Goal: Complete application form: Complete application form

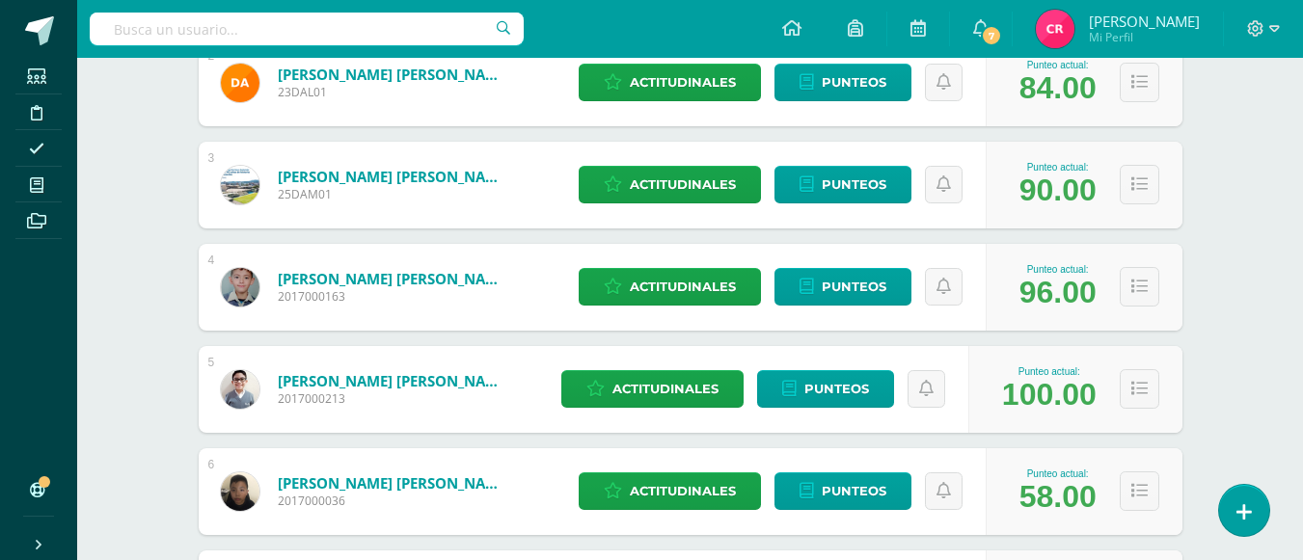
scroll to position [386, 0]
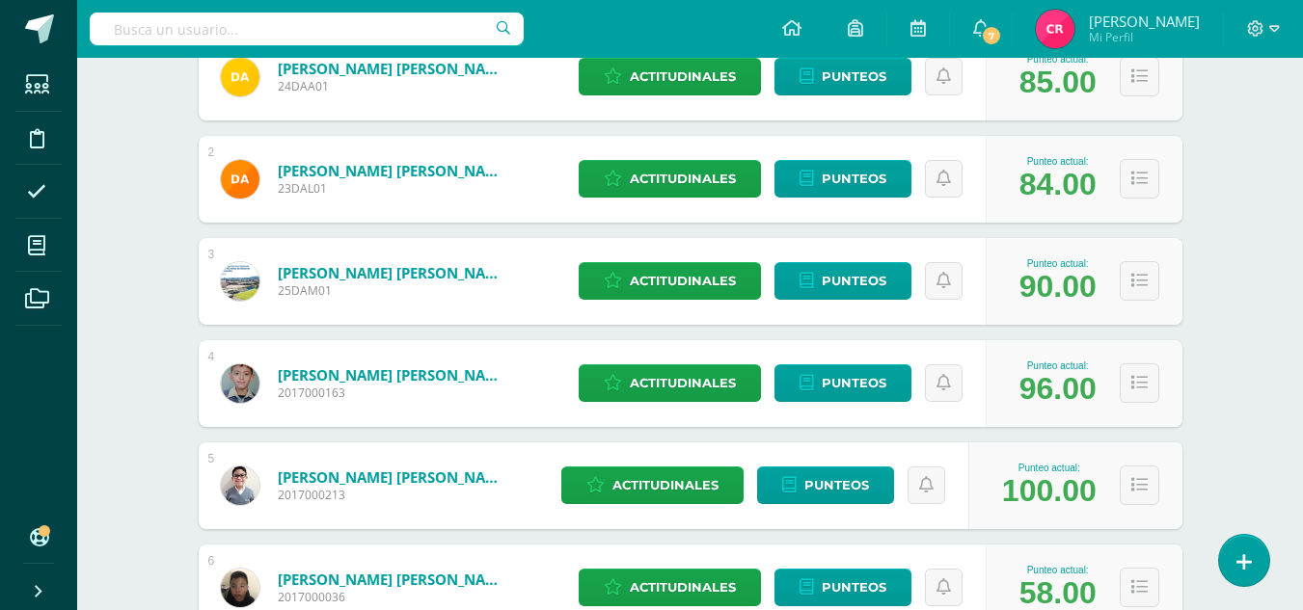
scroll to position [289, 0]
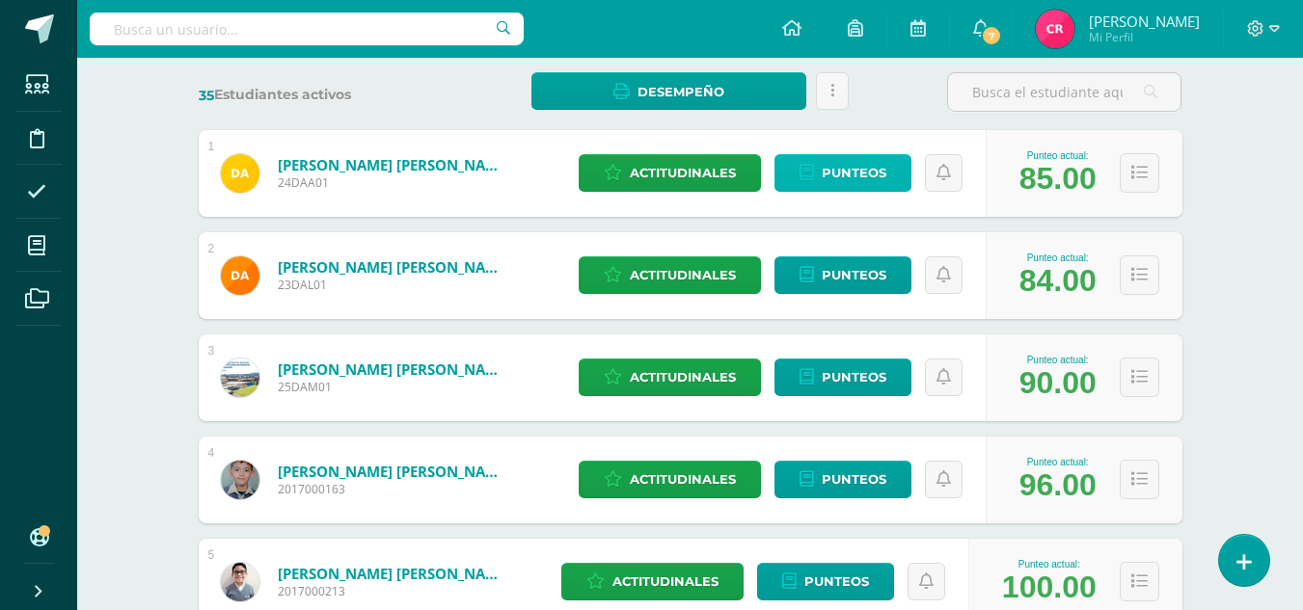
click at [810, 175] on icon at bounding box center [806, 173] width 14 height 16
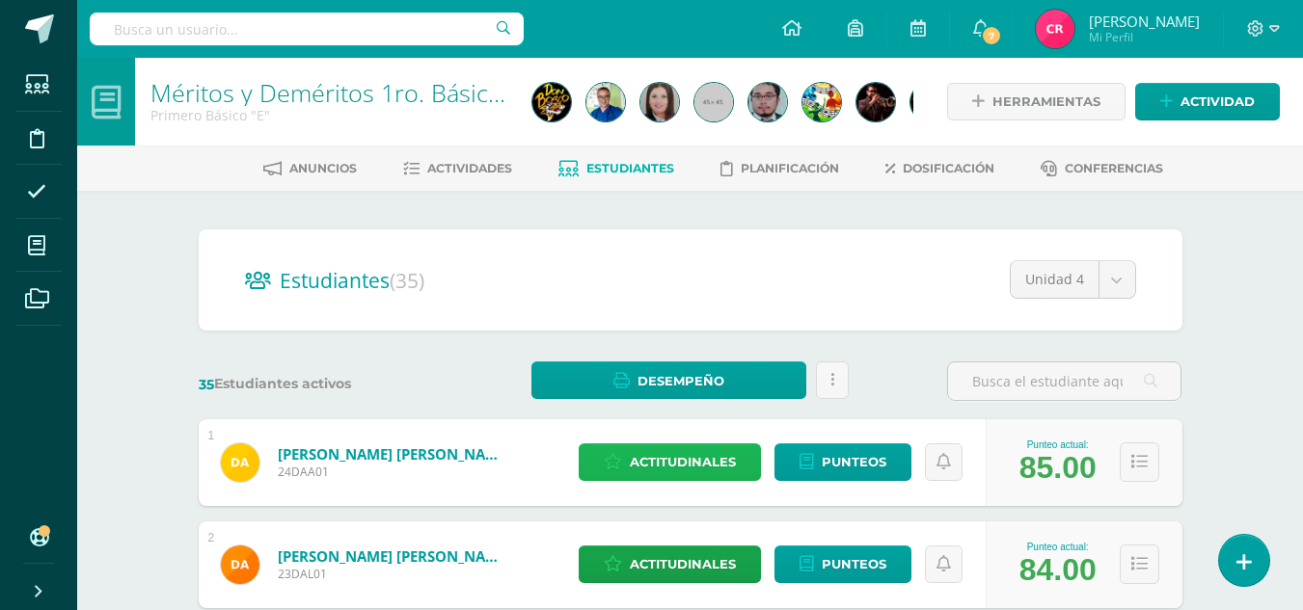
click at [643, 465] on span "Actitudinales" at bounding box center [683, 463] width 106 height 36
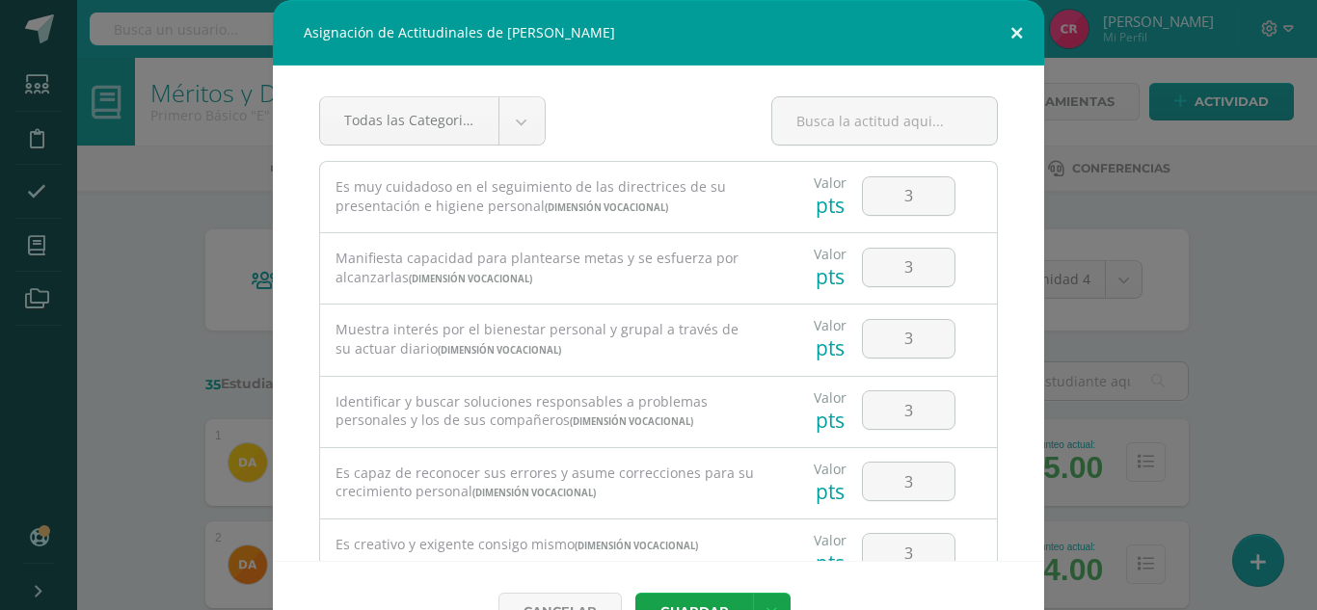
click at [1009, 23] on button at bounding box center [1016, 33] width 55 height 66
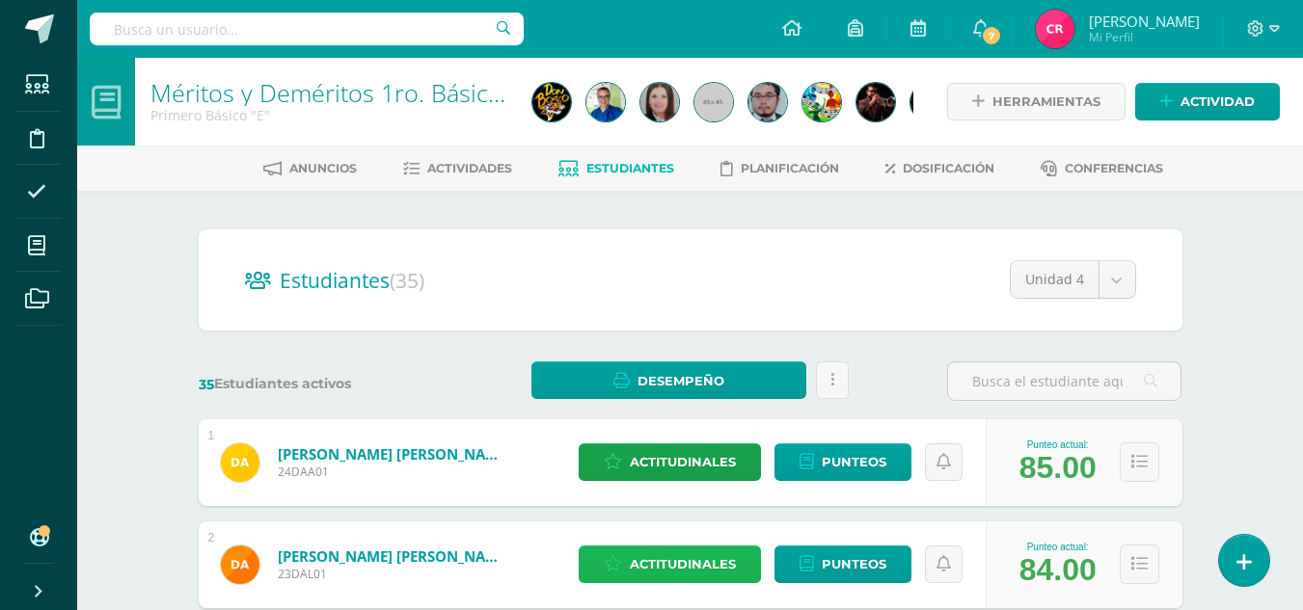
click at [717, 561] on span "Actitudinales" at bounding box center [683, 565] width 106 height 36
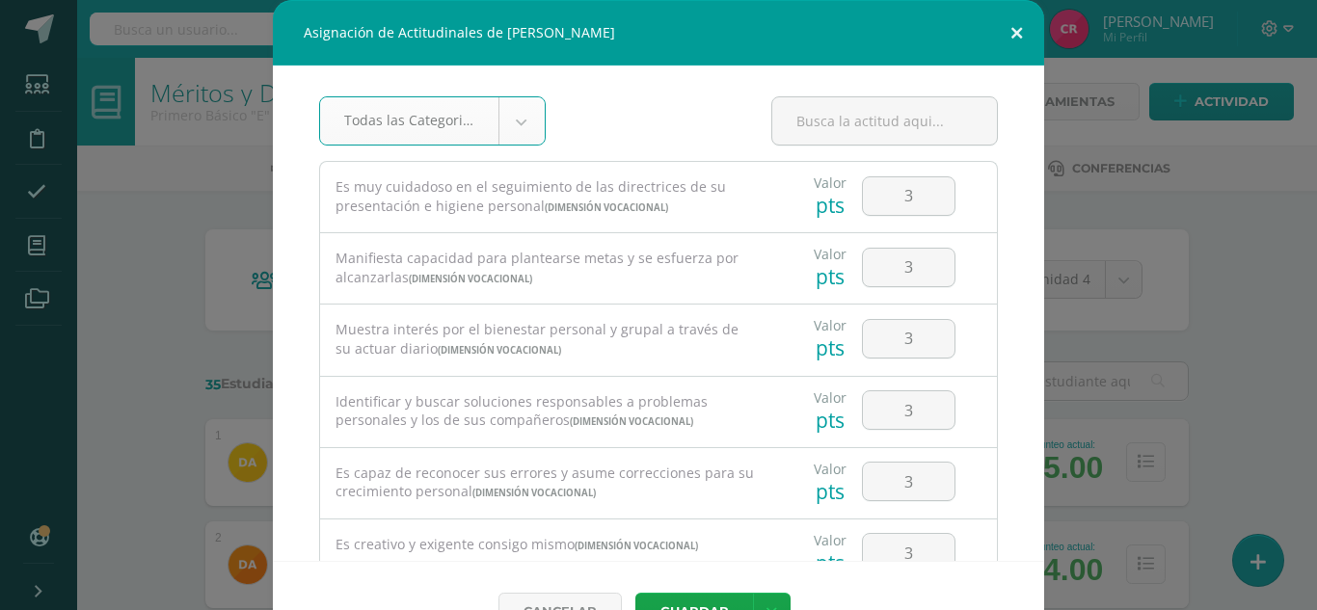
click at [1017, 31] on button at bounding box center [1016, 33] width 55 height 66
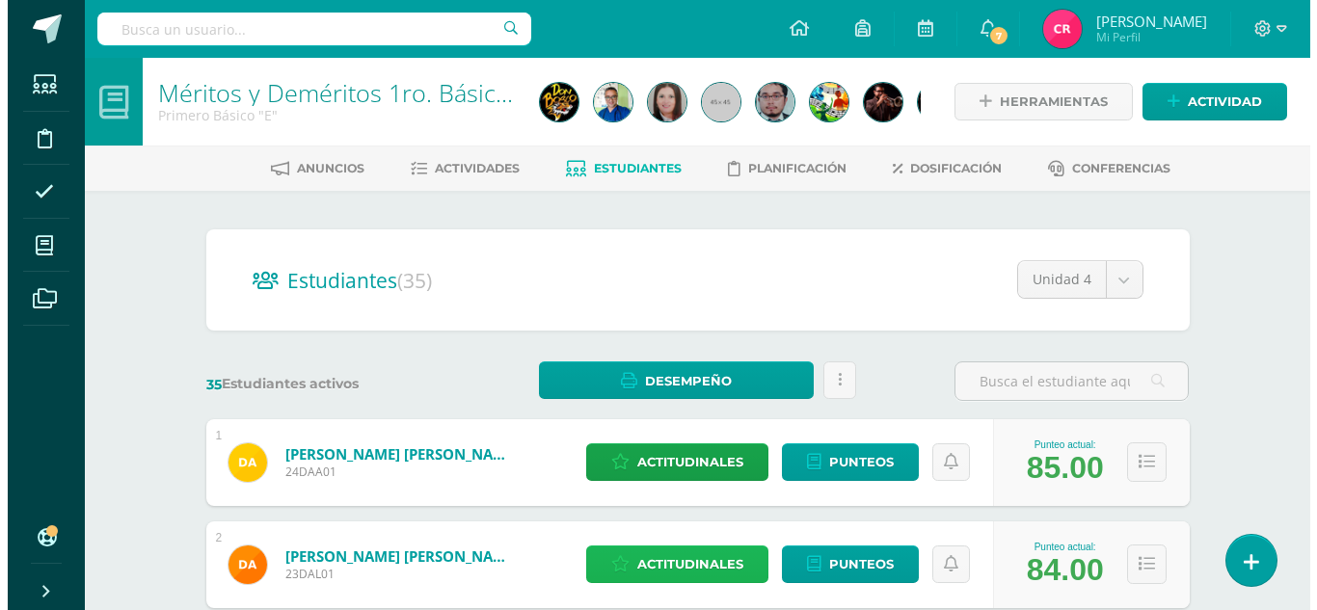
scroll to position [193, 0]
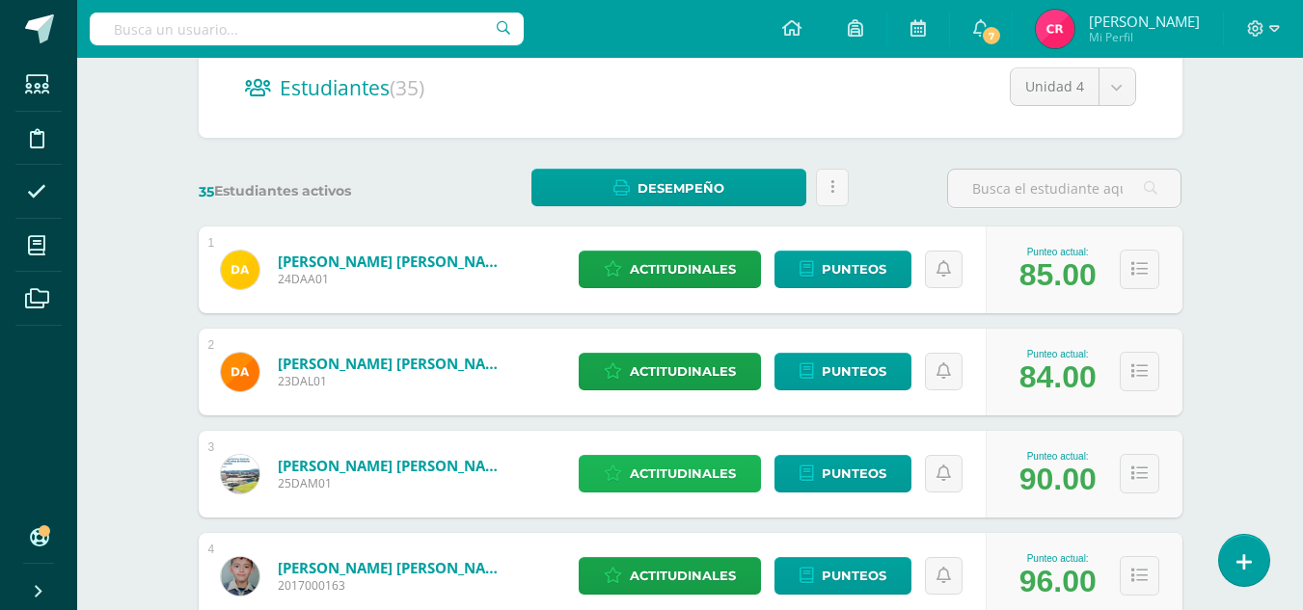
click at [710, 479] on span "Actitudinales" at bounding box center [683, 474] width 106 height 36
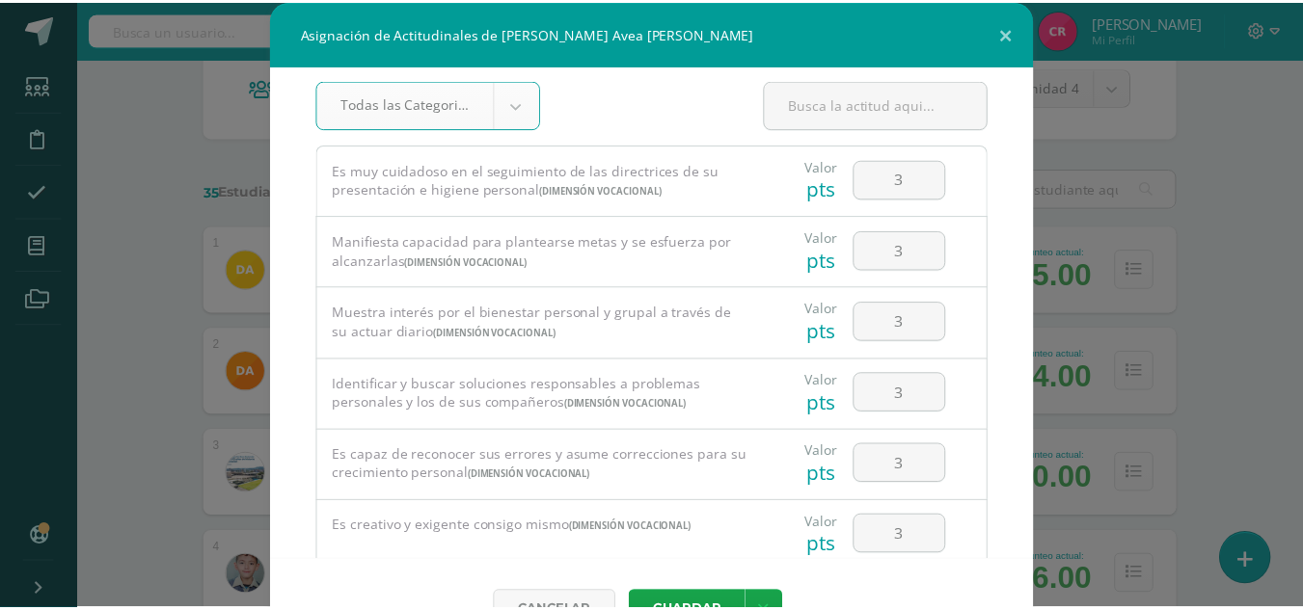
scroll to position [0, 0]
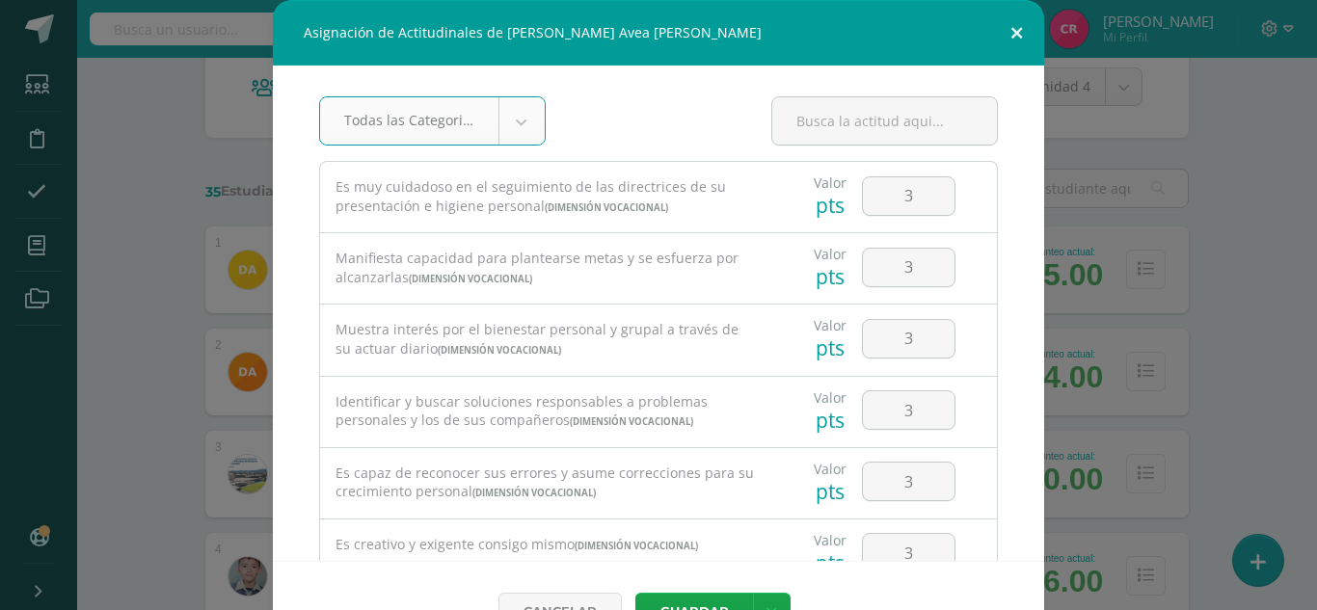
click at [1020, 25] on button at bounding box center [1016, 33] width 55 height 66
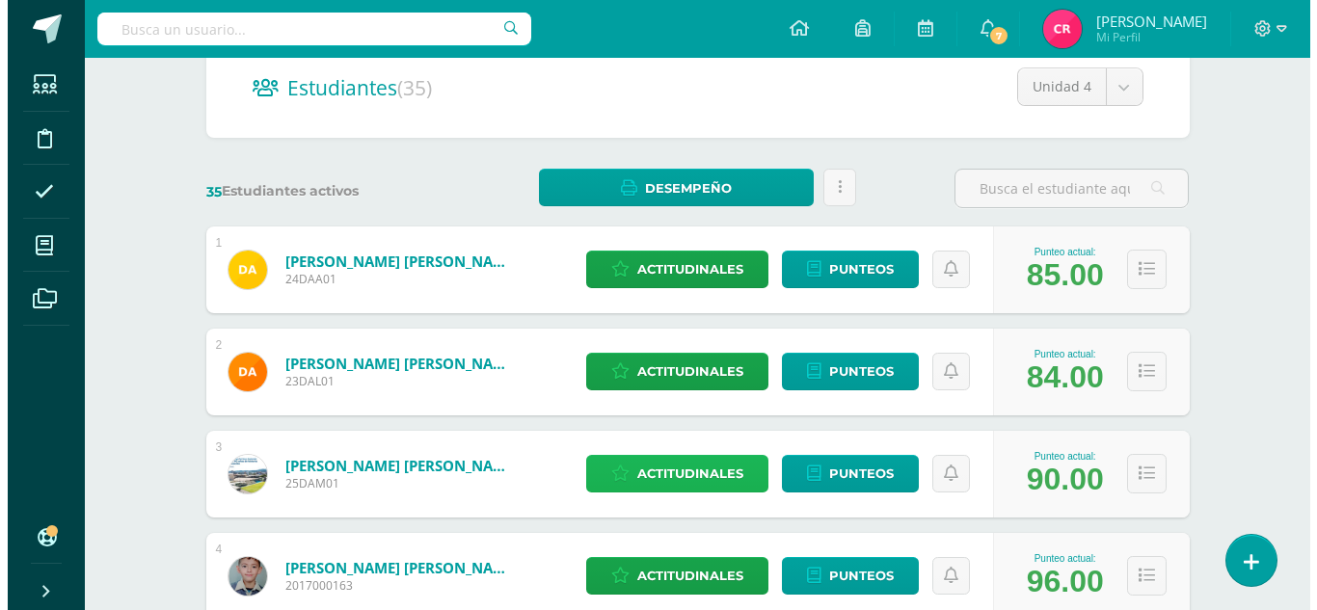
scroll to position [386, 0]
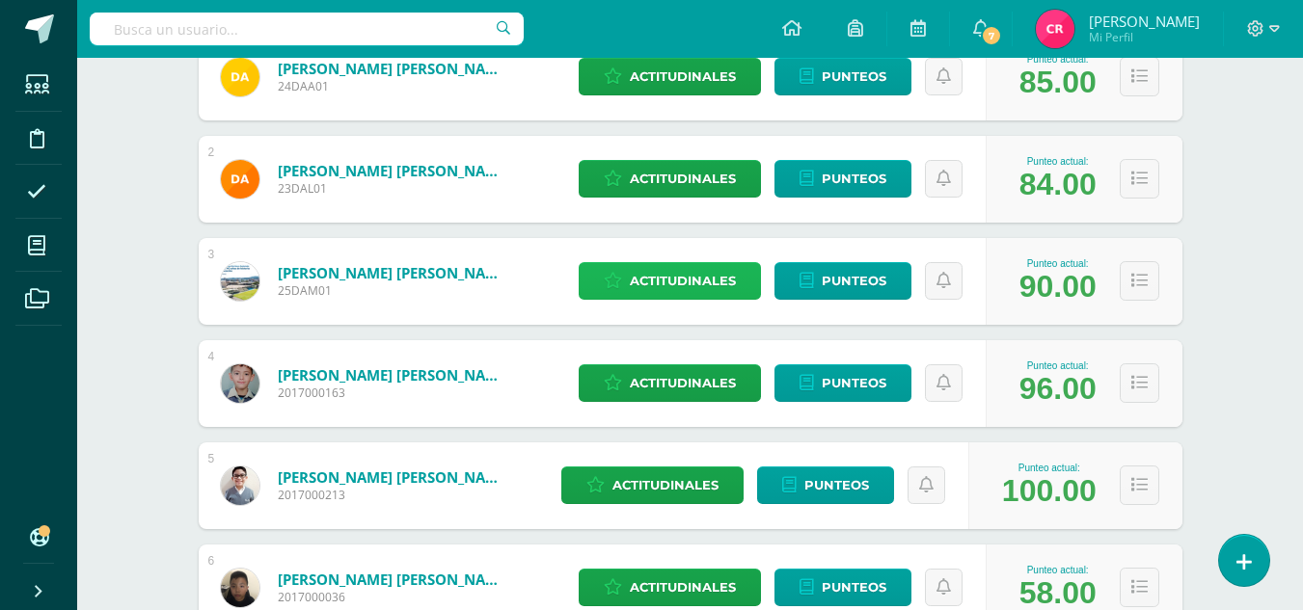
click at [666, 286] on span "Actitudinales" at bounding box center [683, 281] width 106 height 36
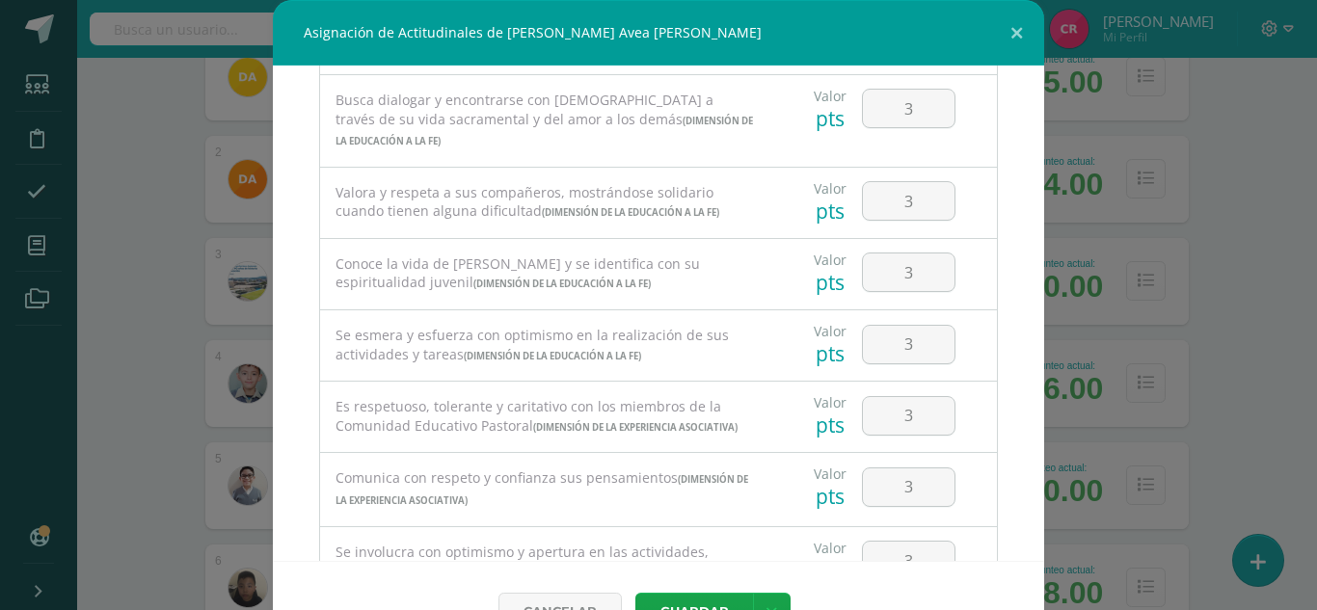
scroll to position [1061, 0]
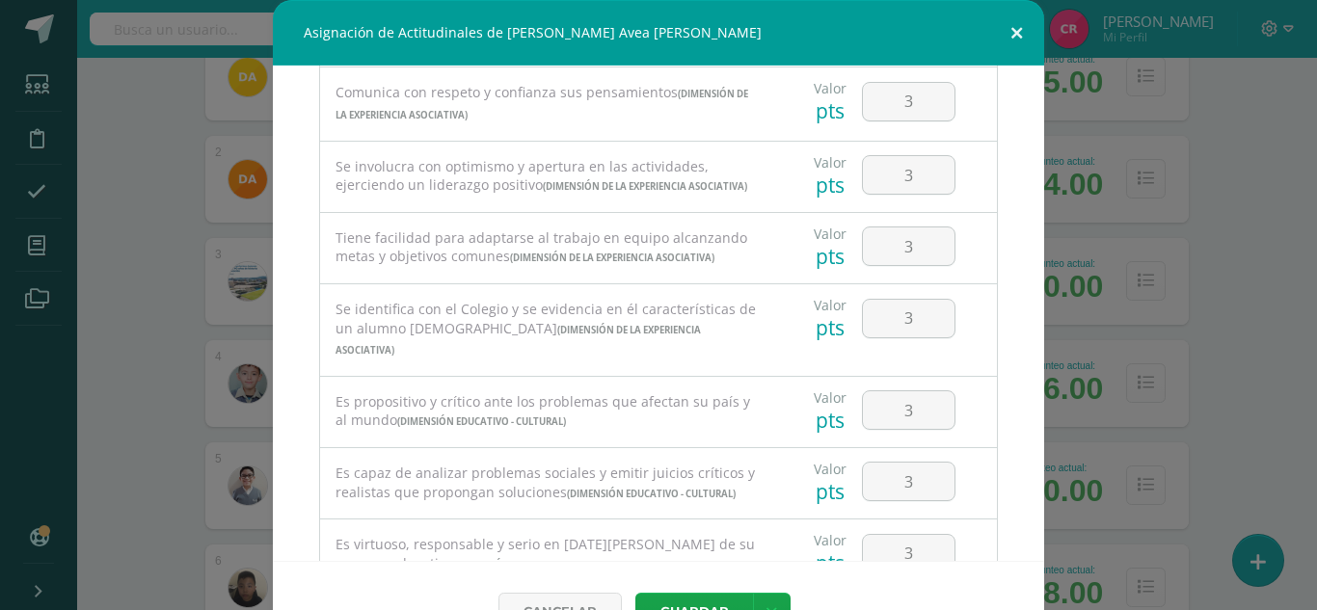
click at [1005, 33] on button at bounding box center [1016, 33] width 55 height 66
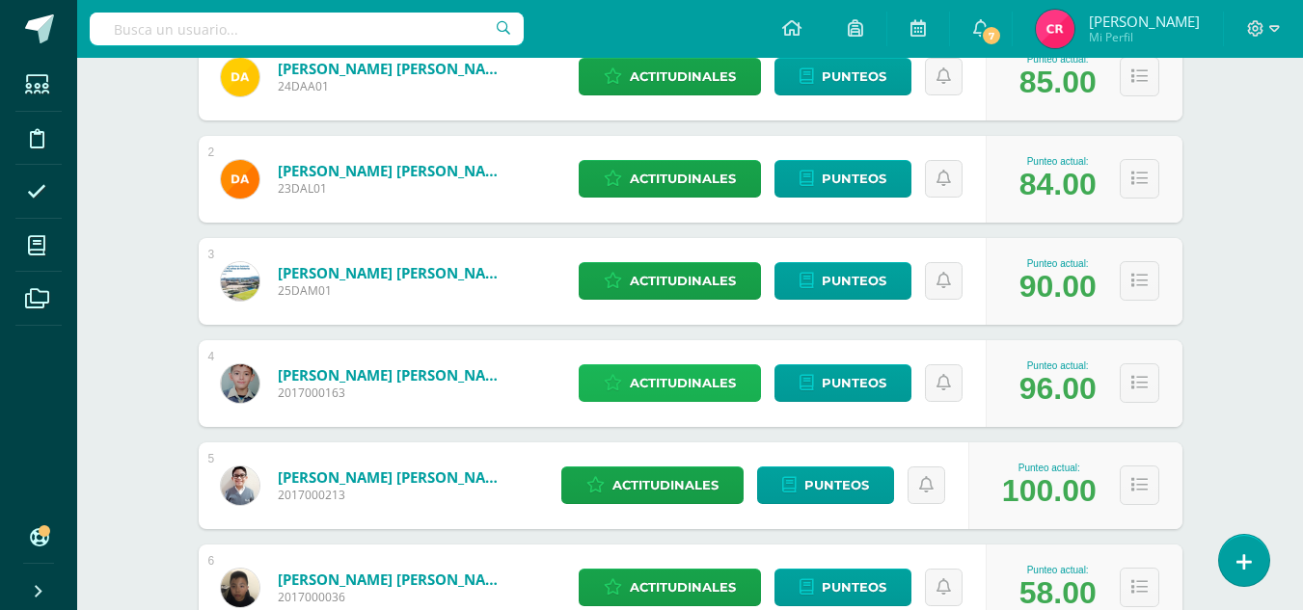
click at [636, 388] on span "Actitudinales" at bounding box center [683, 383] width 106 height 36
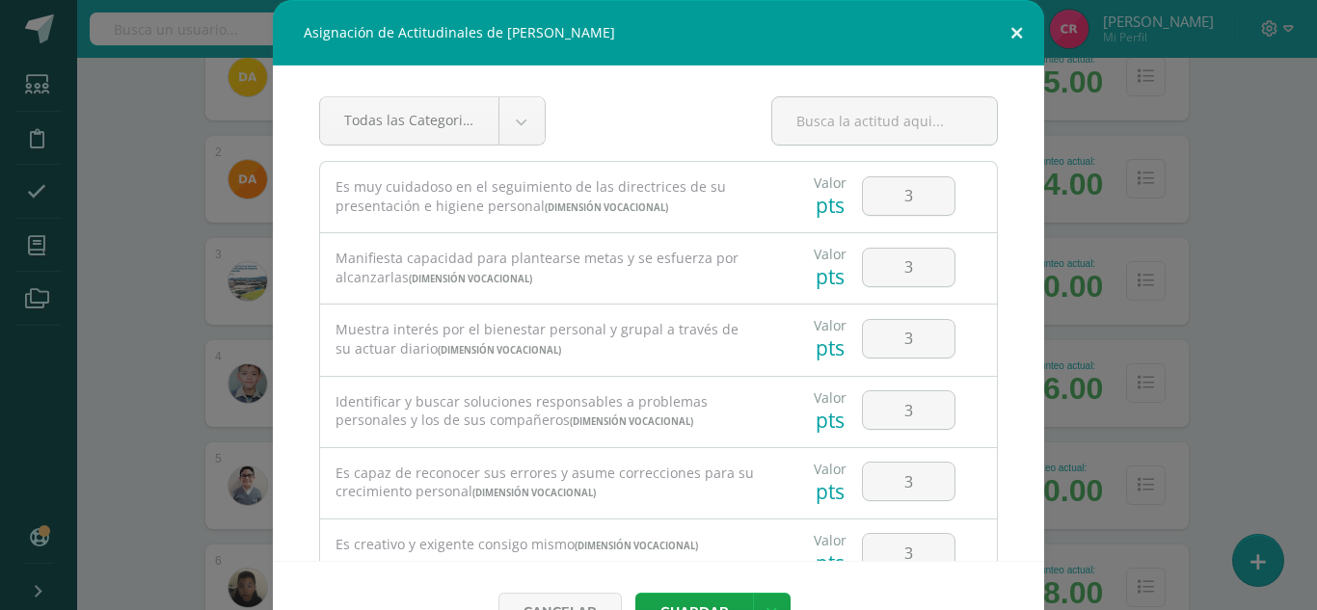
click at [1010, 38] on button at bounding box center [1016, 33] width 55 height 66
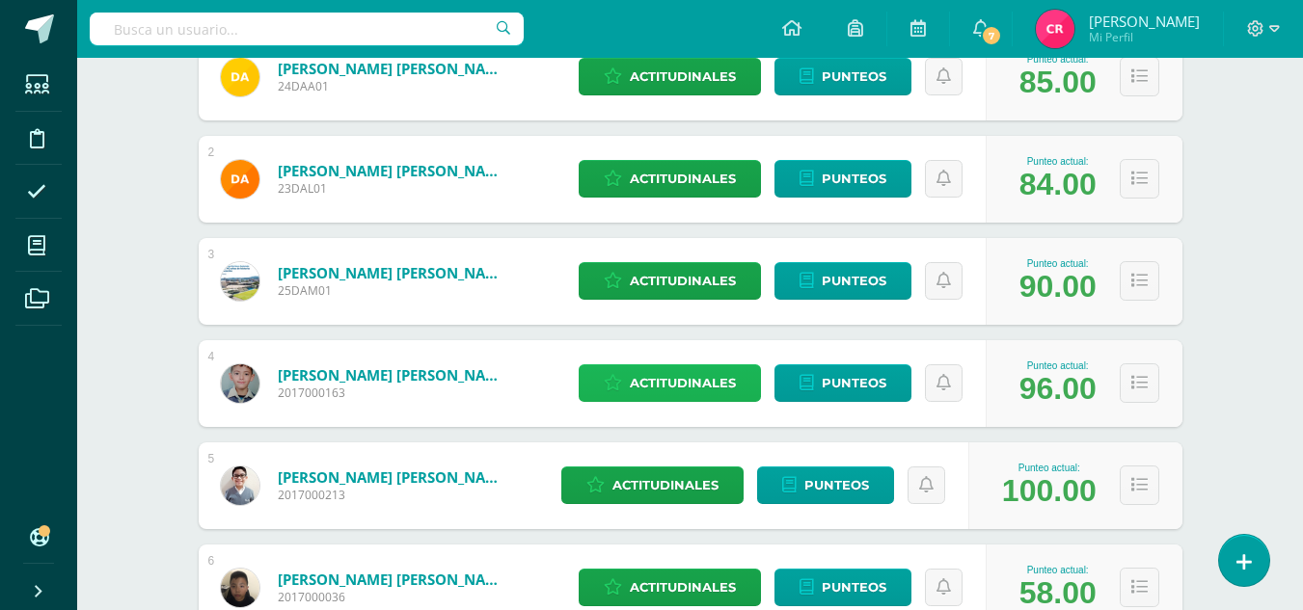
click at [693, 376] on span "Actitudinales" at bounding box center [683, 383] width 106 height 36
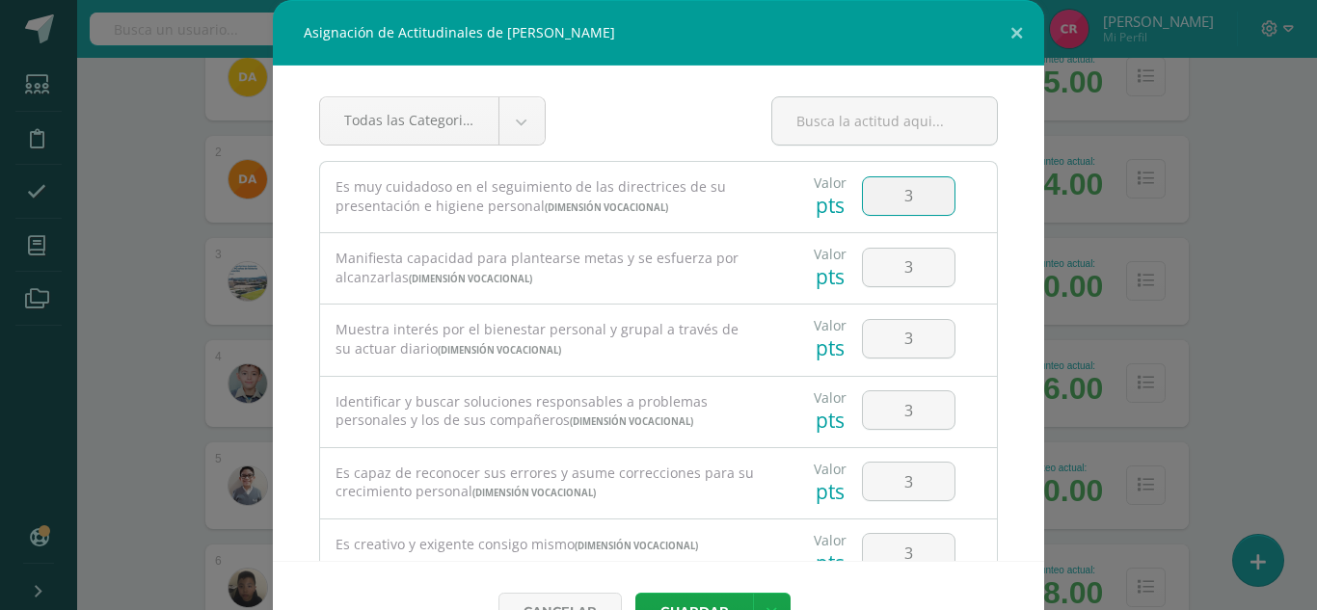
click at [910, 197] on input "3" at bounding box center [909, 196] width 92 height 38
type input "4"
drag, startPoint x: 884, startPoint y: 264, endPoint x: 906, endPoint y: 267, distance: 21.4
click at [906, 267] on input "3" at bounding box center [909, 268] width 92 height 38
type input "4"
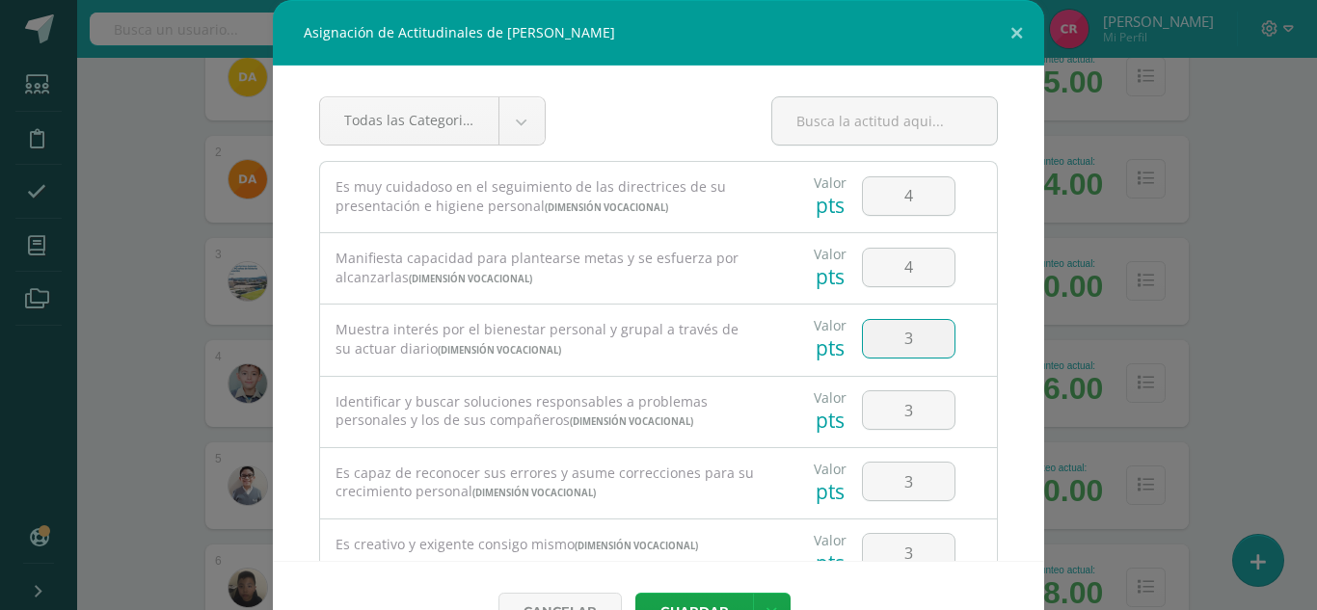
drag, startPoint x: 882, startPoint y: 337, endPoint x: 893, endPoint y: 346, distance: 14.3
click at [899, 339] on input "3" at bounding box center [909, 339] width 92 height 38
type input "4"
drag, startPoint x: 886, startPoint y: 415, endPoint x: 906, endPoint y: 420, distance: 19.9
click at [902, 419] on input "3" at bounding box center [909, 411] width 92 height 38
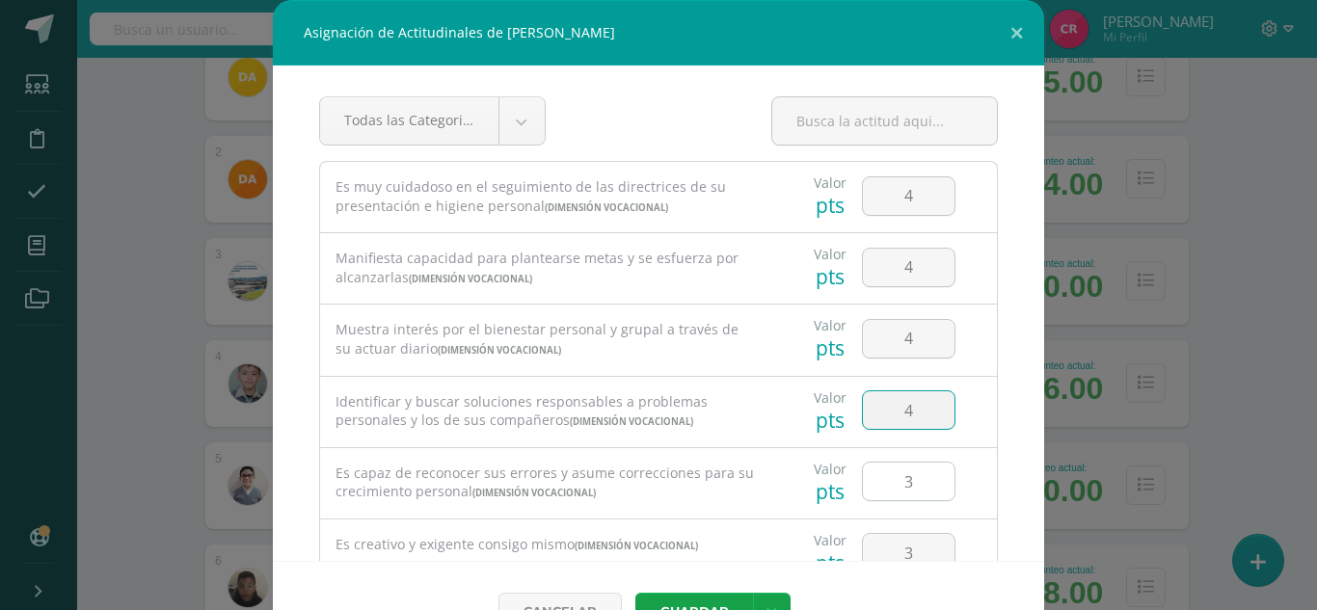
type input "4"
drag, startPoint x: 880, startPoint y: 471, endPoint x: 919, endPoint y: 477, distance: 39.2
click at [919, 477] on input "4" at bounding box center [909, 482] width 92 height 38
type input "4"
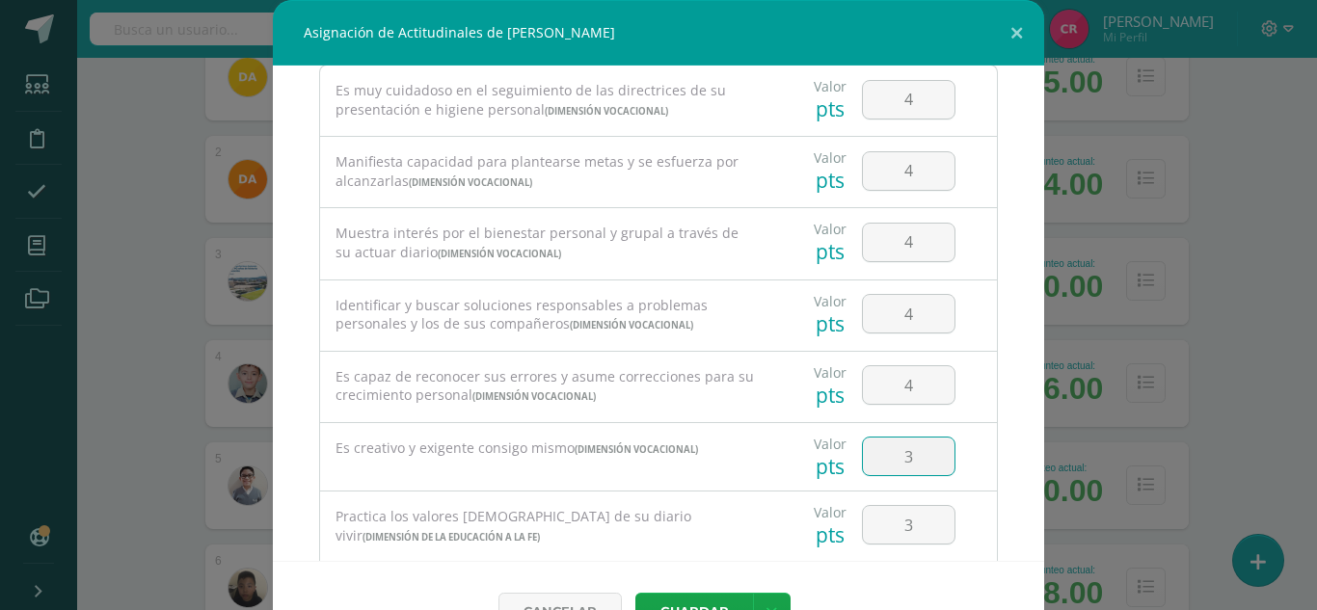
drag, startPoint x: 868, startPoint y: 462, endPoint x: 904, endPoint y: 457, distance: 36.0
click at [904, 457] on input "3" at bounding box center [909, 457] width 92 height 38
type input "4"
drag, startPoint x: 881, startPoint y: 516, endPoint x: 907, endPoint y: 522, distance: 26.7
click at [907, 522] on input "4" at bounding box center [909, 525] width 92 height 38
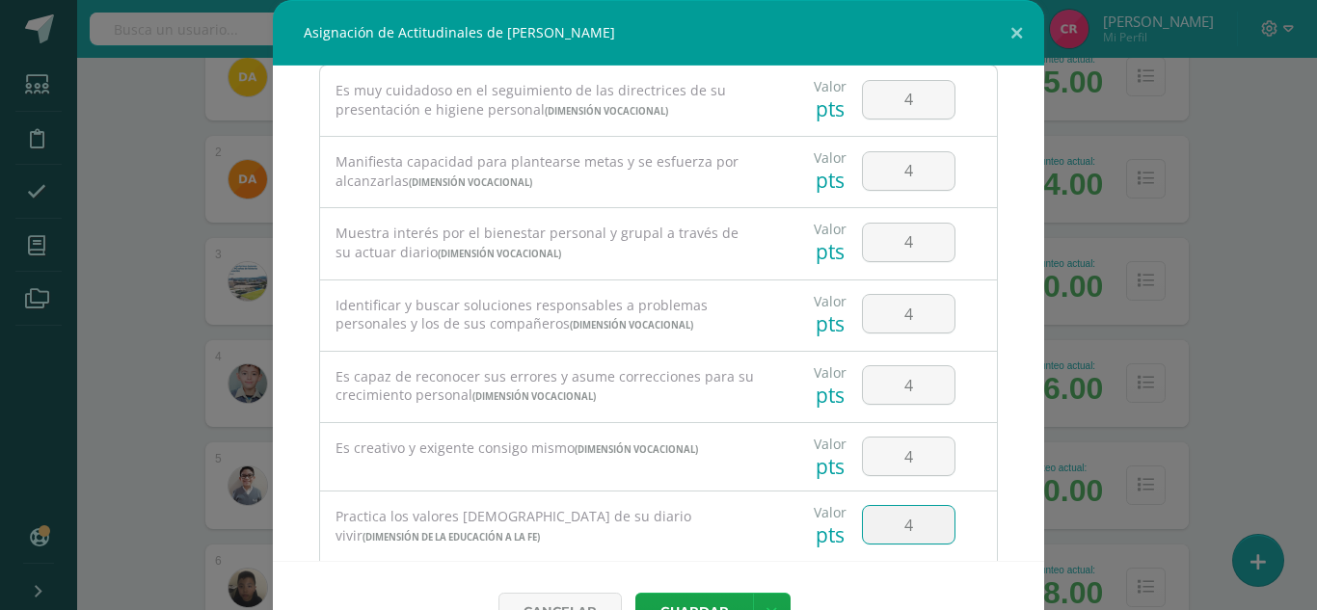
type input "4"
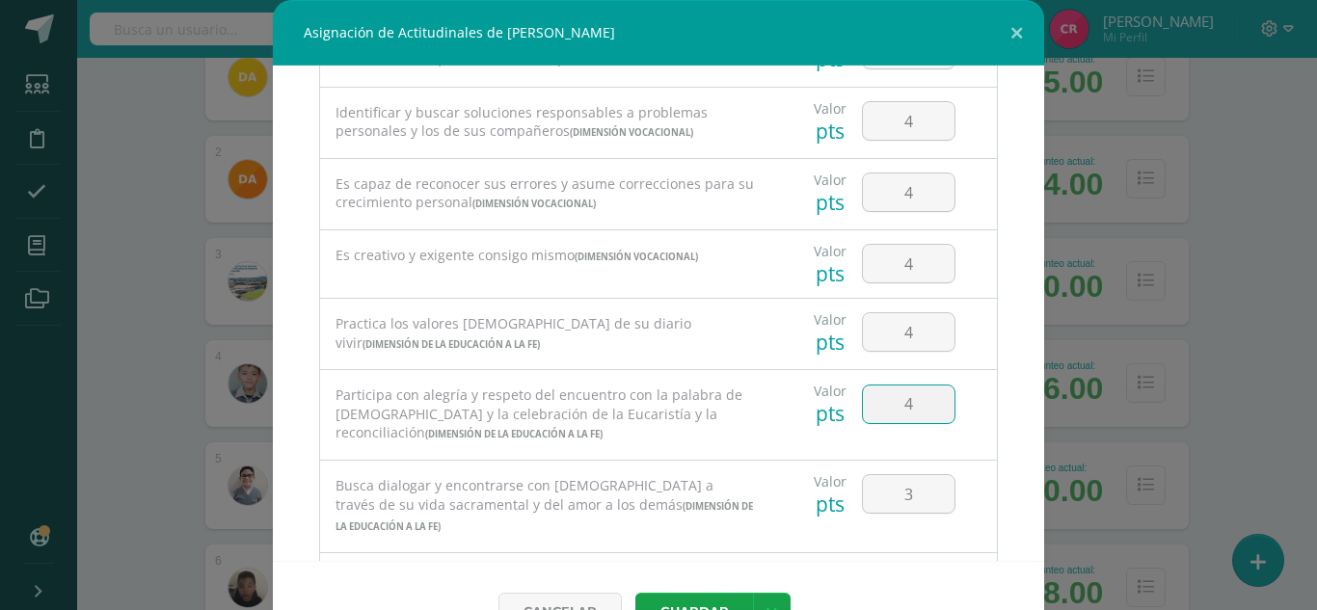
drag, startPoint x: 879, startPoint y: 406, endPoint x: 922, endPoint y: 409, distance: 43.5
click at [925, 406] on input "4" at bounding box center [909, 405] width 92 height 38
type input "4"
drag, startPoint x: 887, startPoint y: 487, endPoint x: 905, endPoint y: 496, distance: 19.4
click at [900, 493] on input "3" at bounding box center [909, 494] width 92 height 38
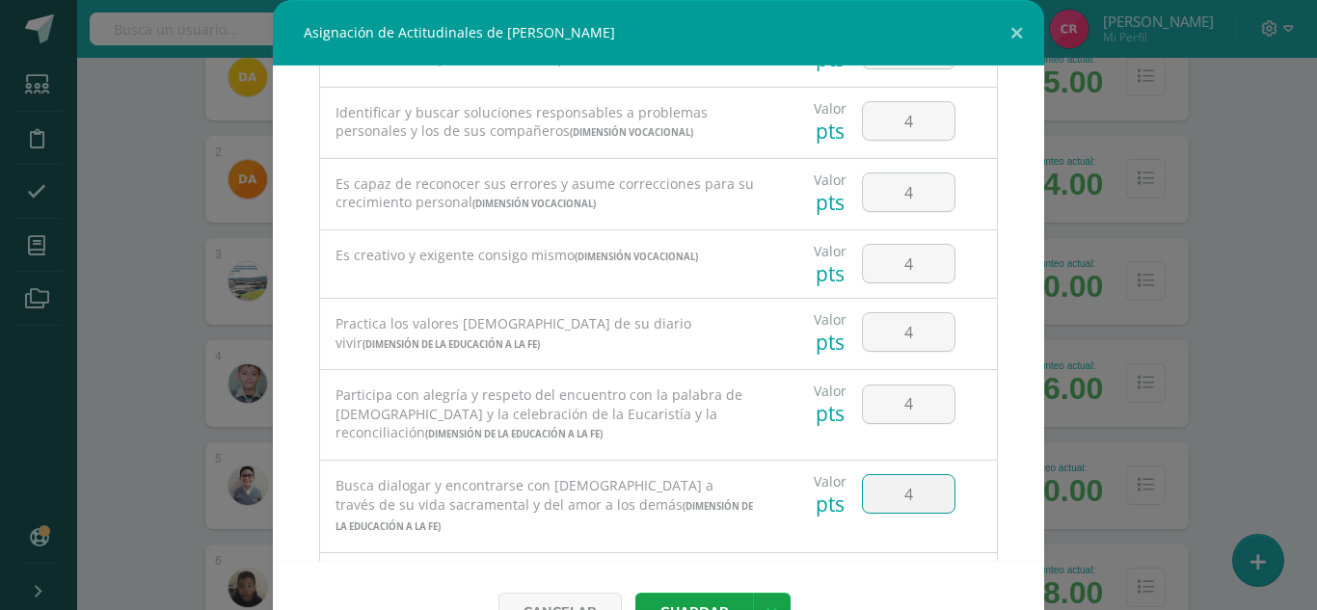
type input "4"
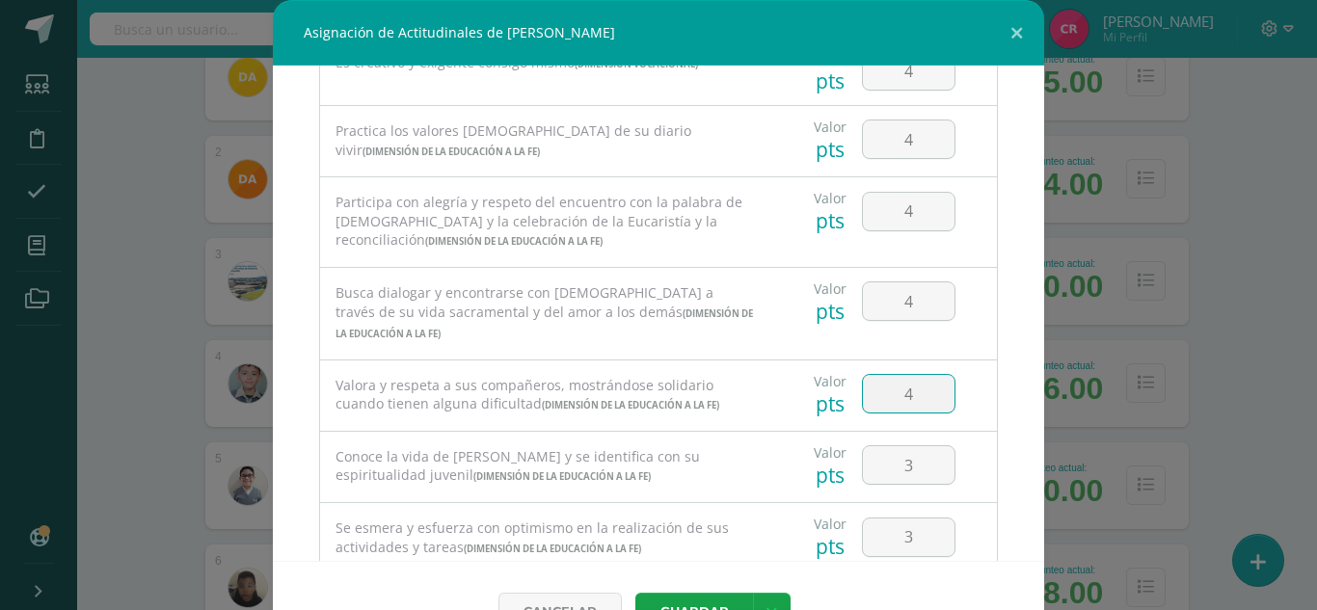
click at [897, 392] on input "4" at bounding box center [909, 394] width 92 height 38
type input "4"
drag, startPoint x: 885, startPoint y: 459, endPoint x: 915, endPoint y: 468, distance: 31.1
click at [915, 467] on input "3" at bounding box center [909, 466] width 92 height 38
type input "4"
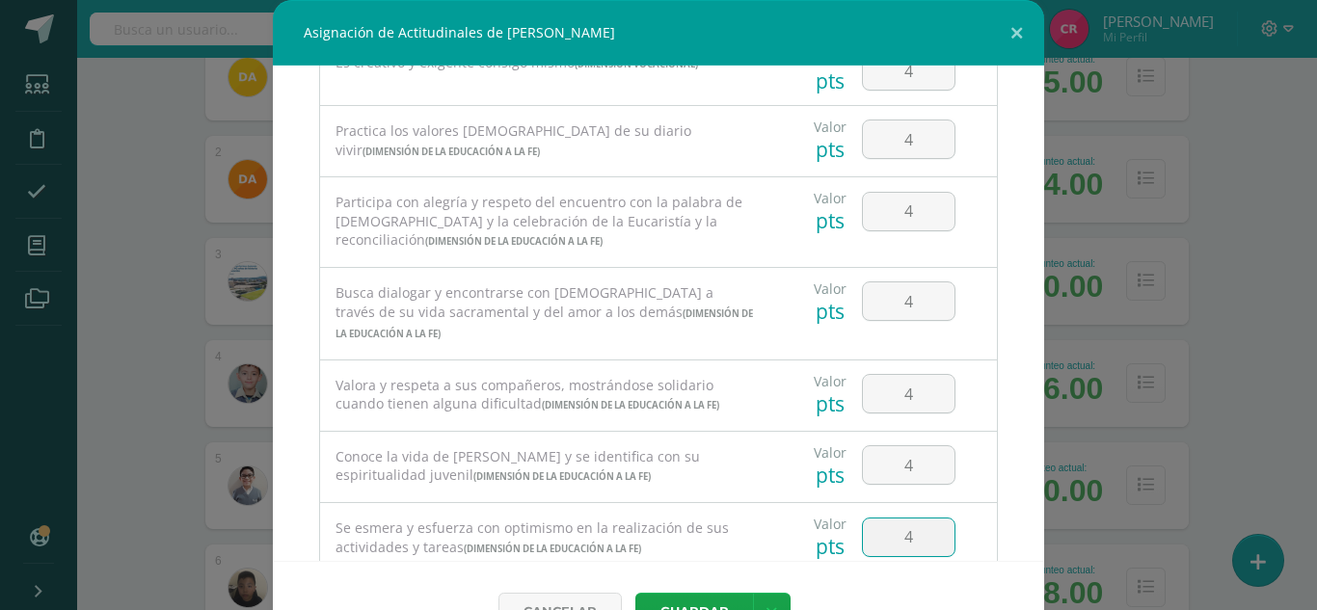
drag, startPoint x: 880, startPoint y: 533, endPoint x: 901, endPoint y: 534, distance: 20.3
click at [901, 534] on input "4" at bounding box center [909, 538] width 92 height 38
type input "4"
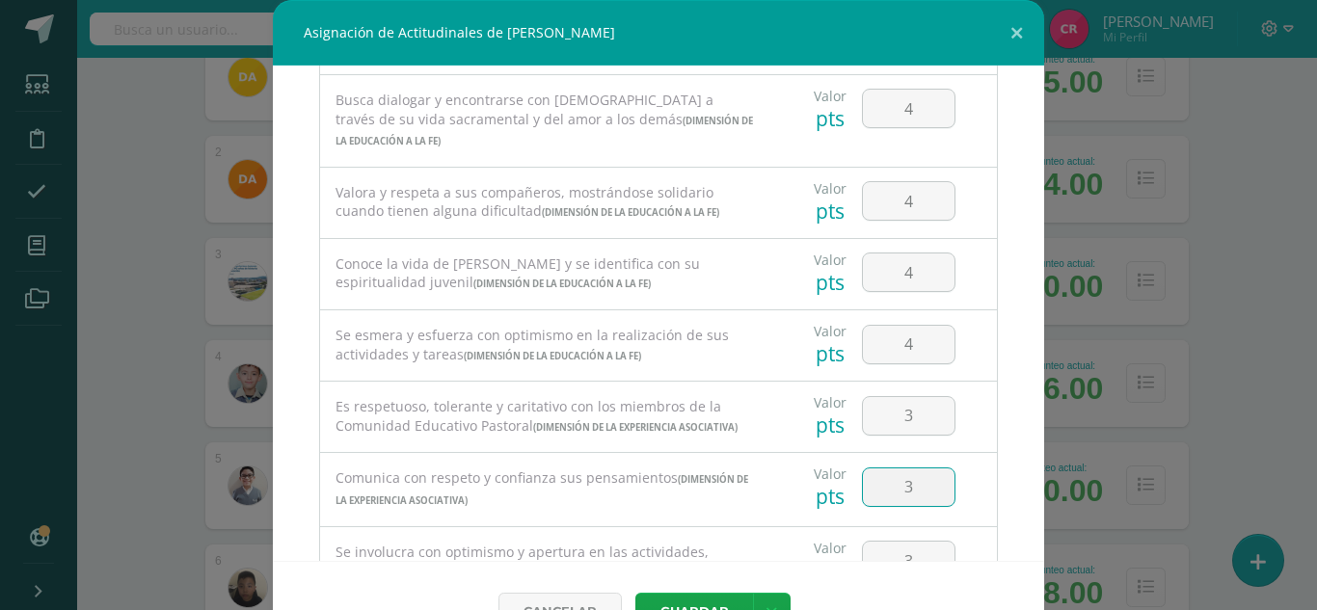
drag, startPoint x: 883, startPoint y: 511, endPoint x: 942, endPoint y: 503, distance: 59.3
click at [942, 503] on div "3" at bounding box center [908, 487] width 109 height 68
type input "4"
drag, startPoint x: 883, startPoint y: 427, endPoint x: 906, endPoint y: 425, distance: 22.3
click at [906, 425] on input "4" at bounding box center [909, 416] width 92 height 38
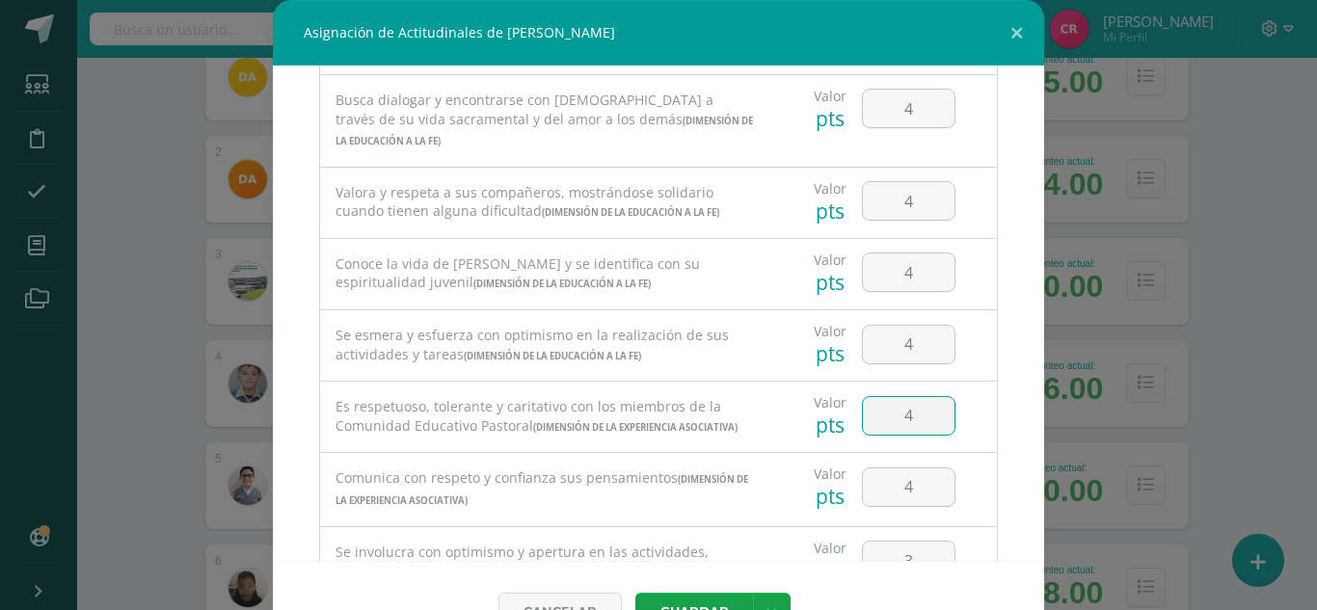
type input "4"
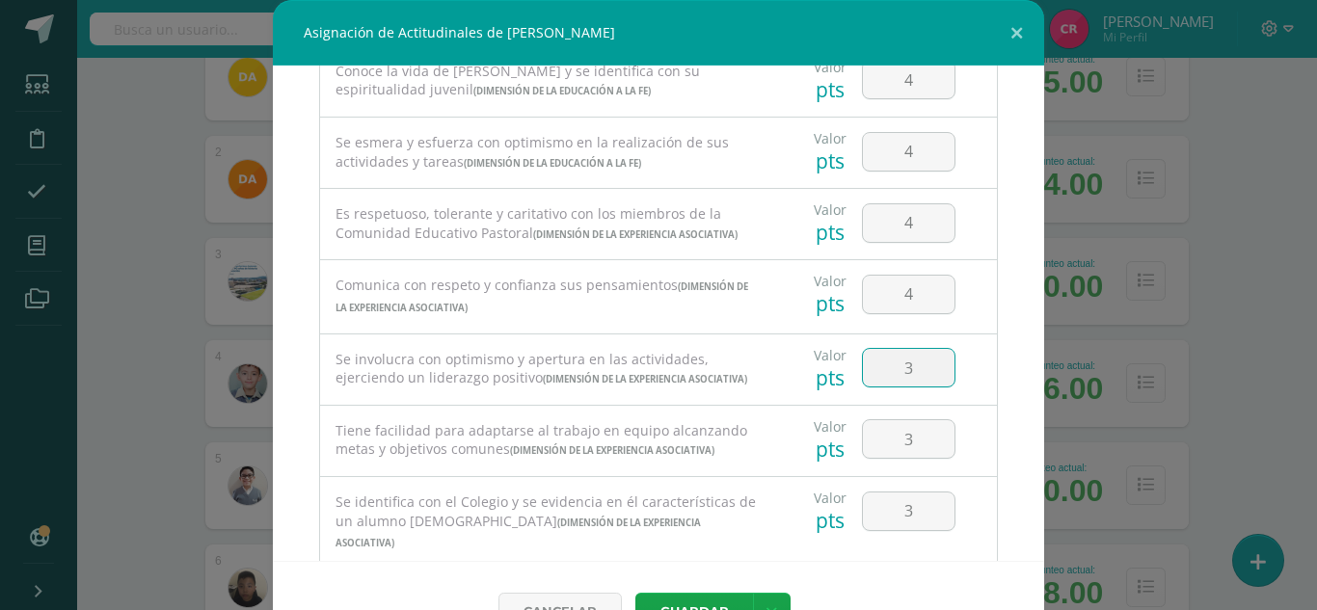
drag, startPoint x: 878, startPoint y: 378, endPoint x: 894, endPoint y: 383, distance: 17.1
click at [894, 383] on input "3" at bounding box center [909, 368] width 92 height 38
type input "4"
drag, startPoint x: 880, startPoint y: 472, endPoint x: 914, endPoint y: 480, distance: 34.9
click at [921, 458] on input "3" at bounding box center [909, 439] width 92 height 38
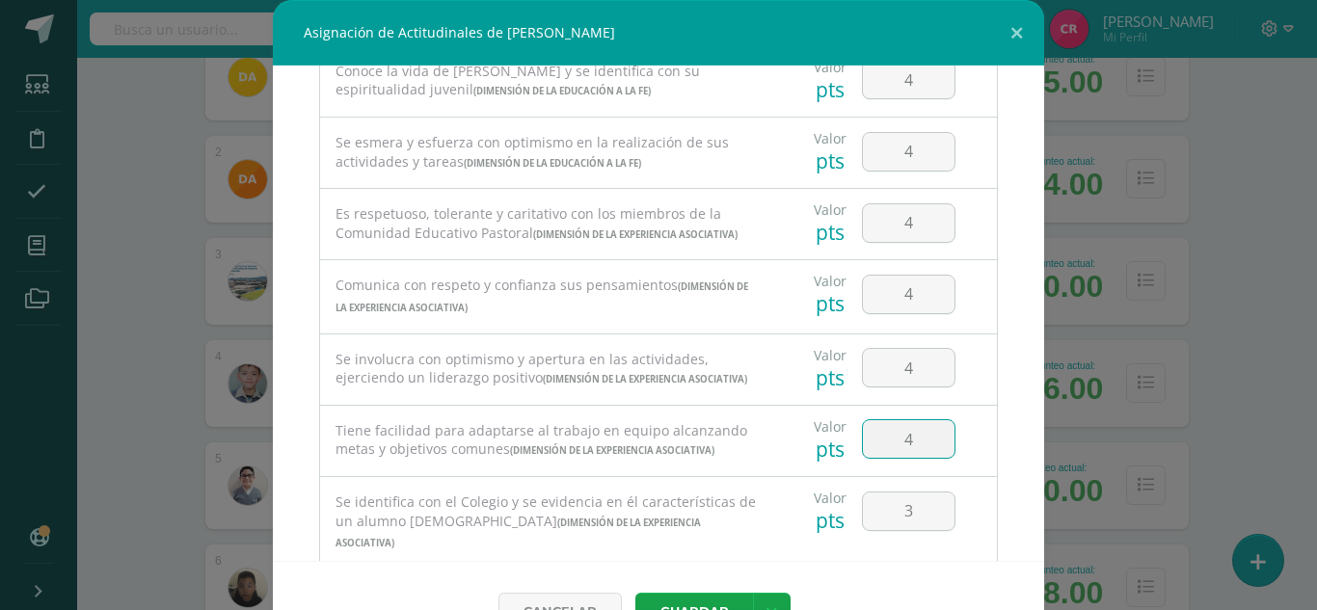
type input "4"
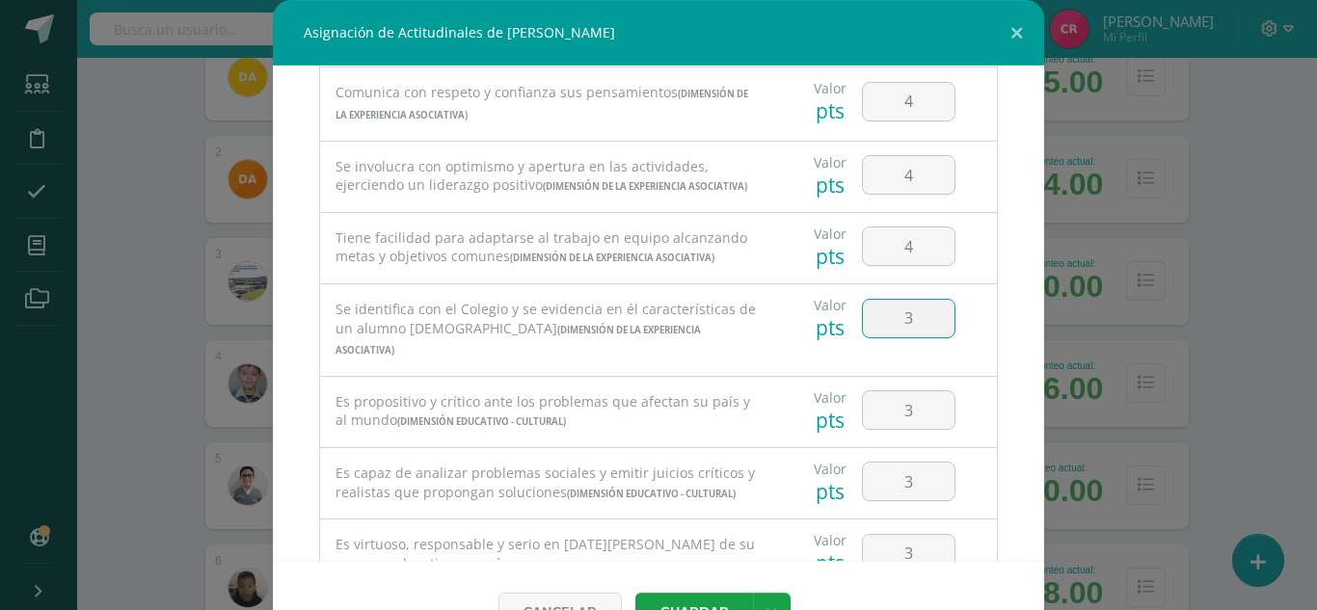
drag, startPoint x: 880, startPoint y: 395, endPoint x: 903, endPoint y: 394, distance: 23.2
click at [903, 338] on input "3" at bounding box center [909, 319] width 92 height 38
type input "4"
drag, startPoint x: 869, startPoint y: 460, endPoint x: 879, endPoint y: 471, distance: 14.3
click at [927, 429] on input "4" at bounding box center [909, 411] width 92 height 38
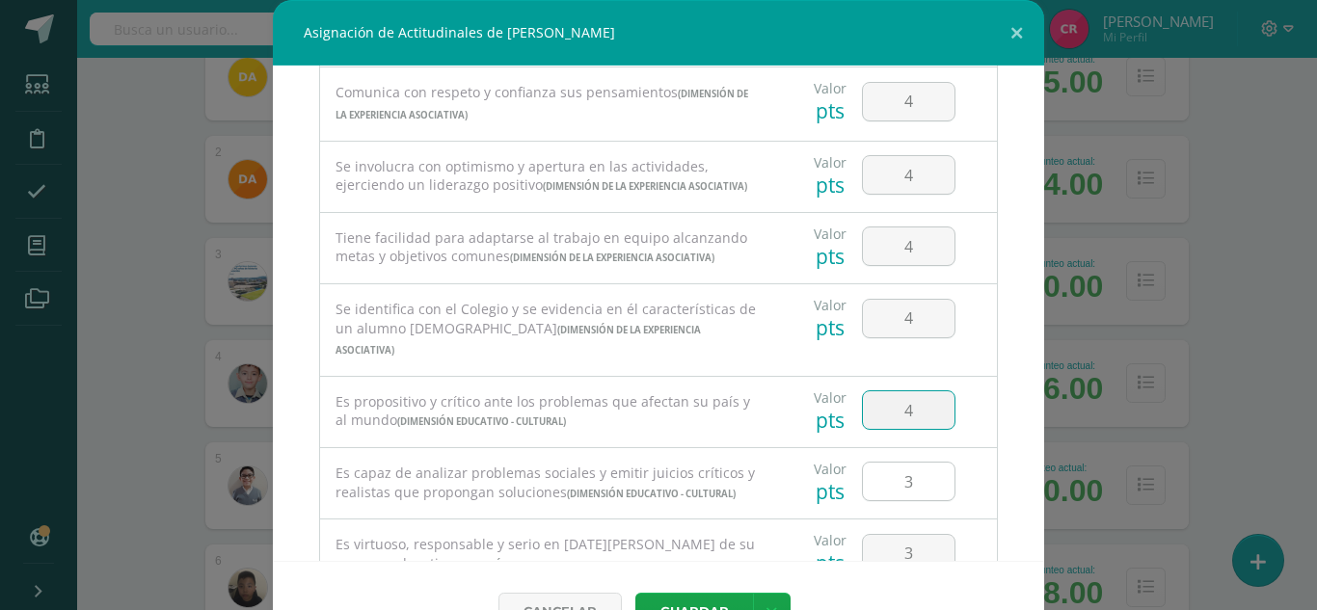
type input "4"
drag, startPoint x: 863, startPoint y: 523, endPoint x: 906, endPoint y: 531, distance: 43.3
click at [904, 501] on input "3" at bounding box center [909, 482] width 92 height 38
type input "4"
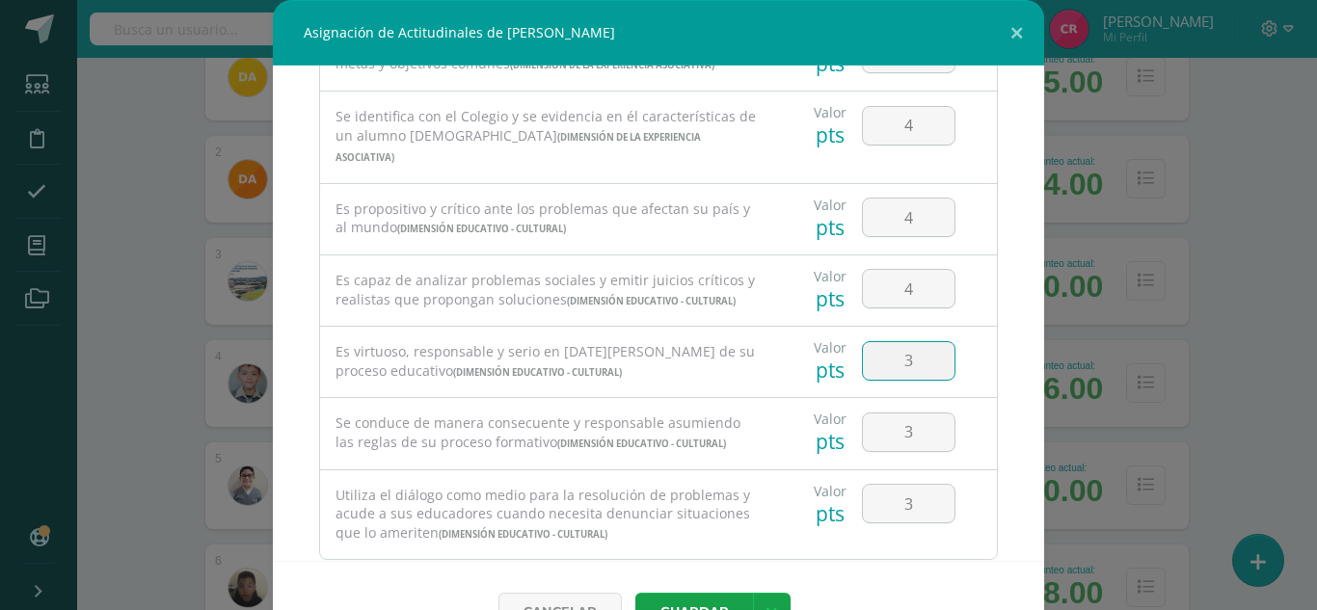
drag, startPoint x: 883, startPoint y: 424, endPoint x: 926, endPoint y: 431, distance: 43.0
click at [926, 380] on input "3" at bounding box center [909, 361] width 92 height 38
type input "4"
drag, startPoint x: 888, startPoint y: 494, endPoint x: 907, endPoint y: 494, distance: 19.3
click at [907, 451] on input "3" at bounding box center [909, 433] width 92 height 38
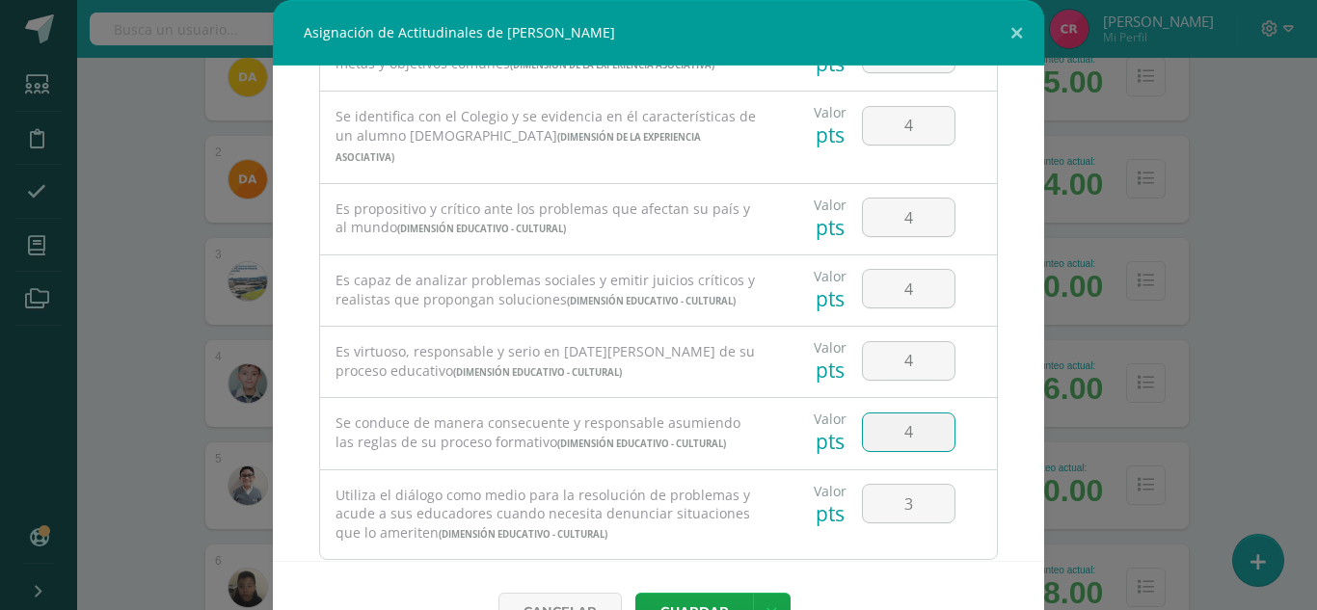
type input "4"
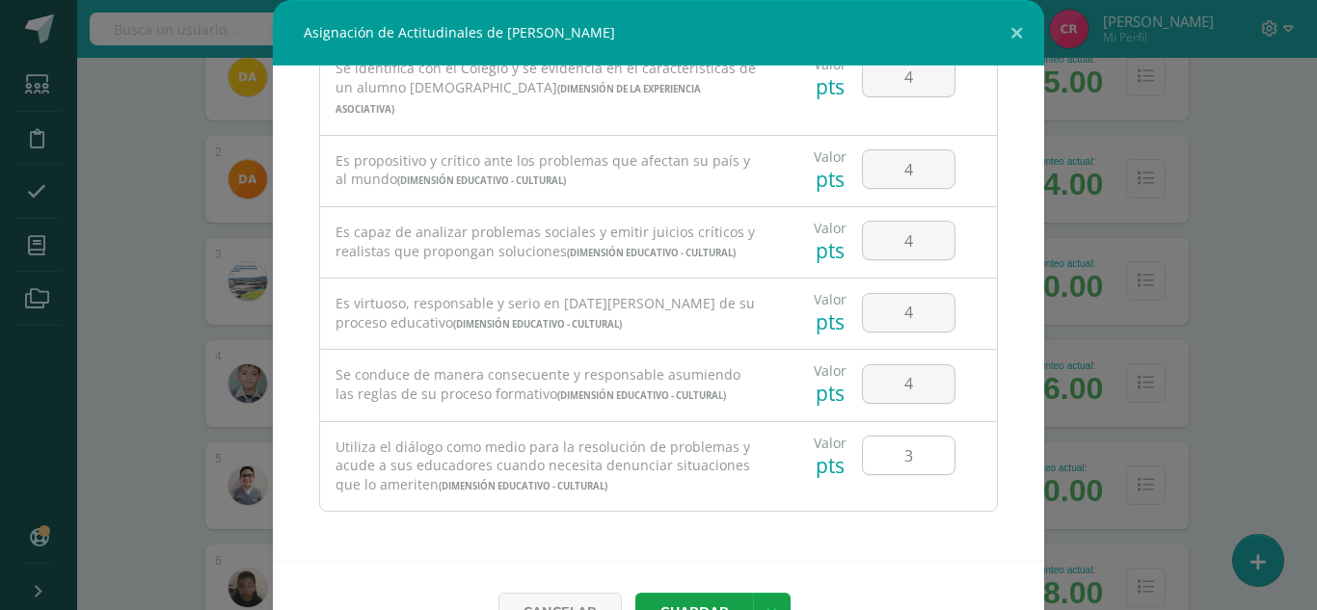
drag, startPoint x: 874, startPoint y: 452, endPoint x: 903, endPoint y: 459, distance: 29.7
click at [903, 459] on input "3" at bounding box center [909, 456] width 92 height 38
type input "4"
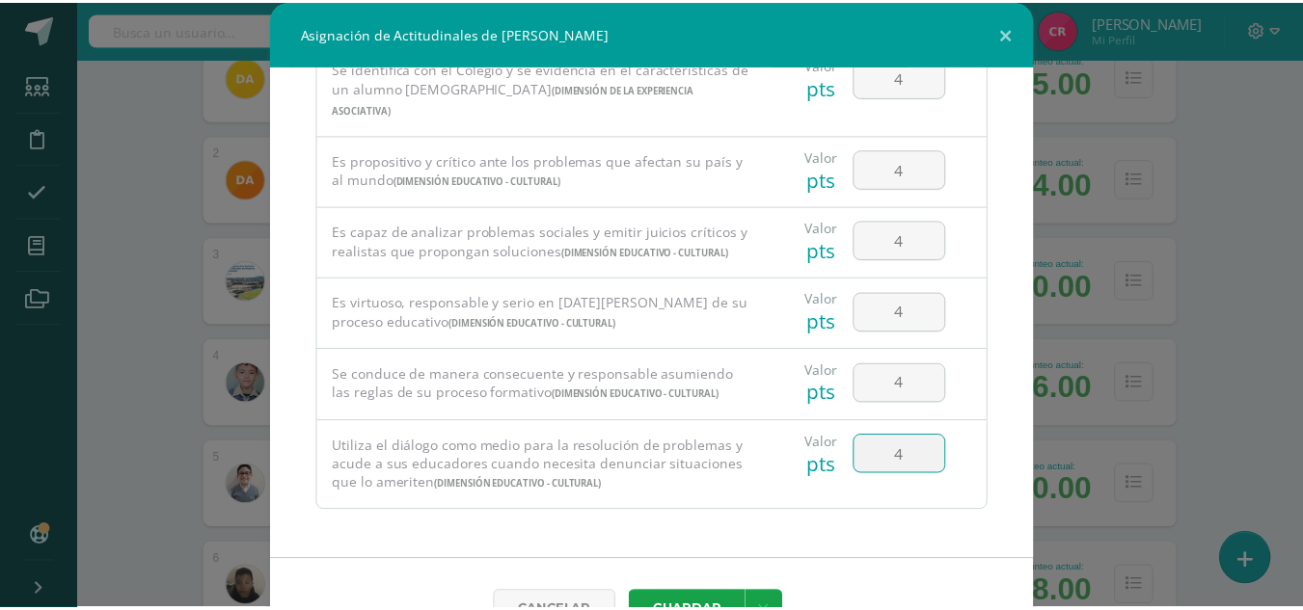
scroll to position [51, 0]
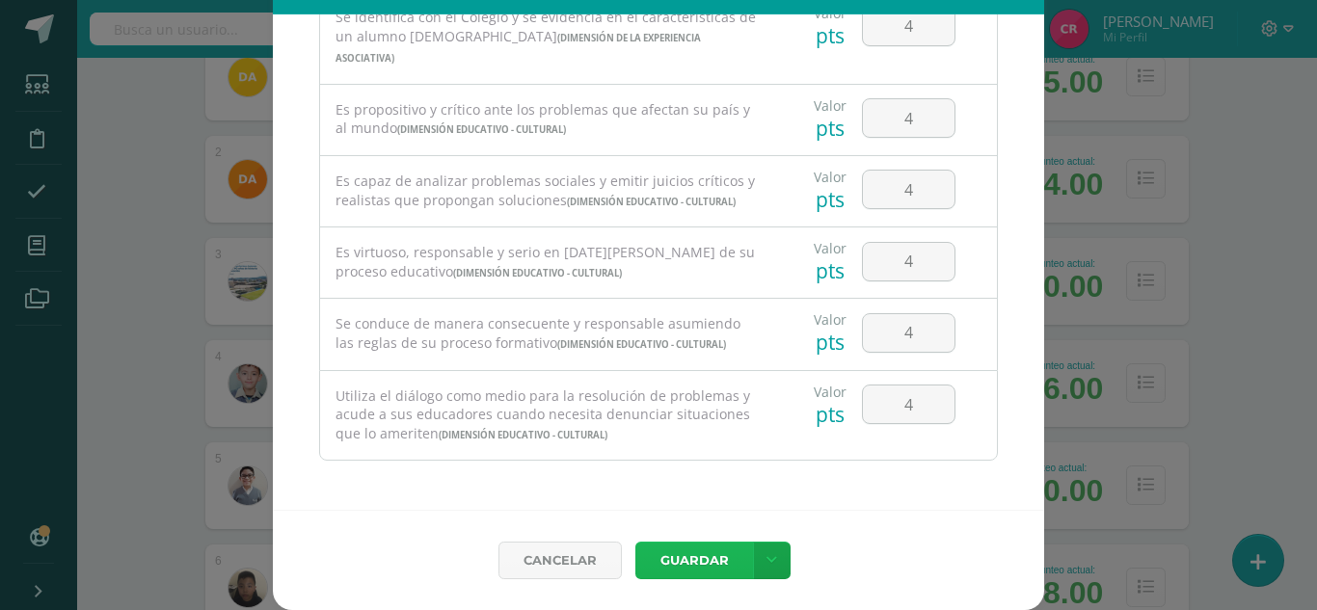
click at [703, 555] on button "Guardar" at bounding box center [695, 561] width 118 height 38
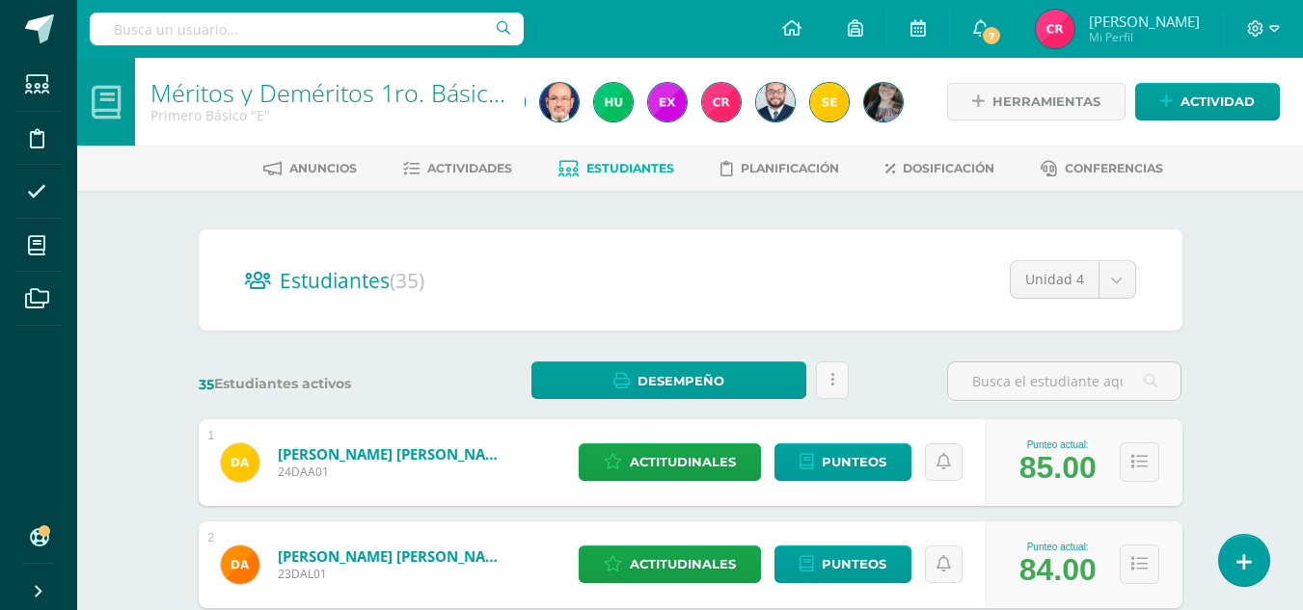
scroll to position [0, 463]
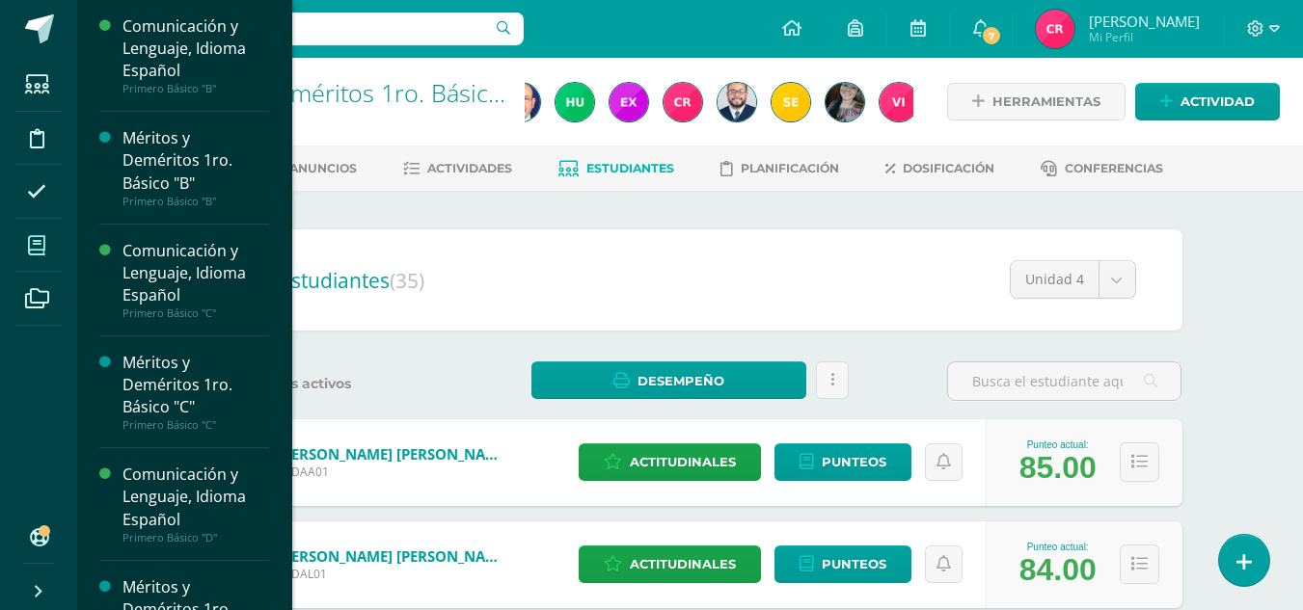
click at [37, 249] on icon at bounding box center [36, 245] width 17 height 19
